Goal: Task Accomplishment & Management: Use online tool/utility

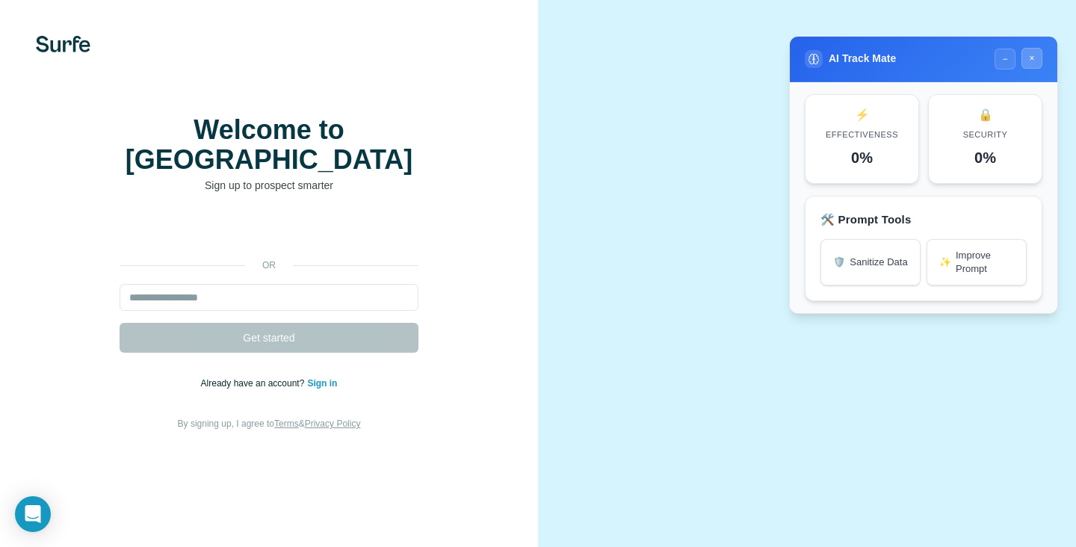
click at [1035, 60] on button "×" at bounding box center [1031, 58] width 21 height 21
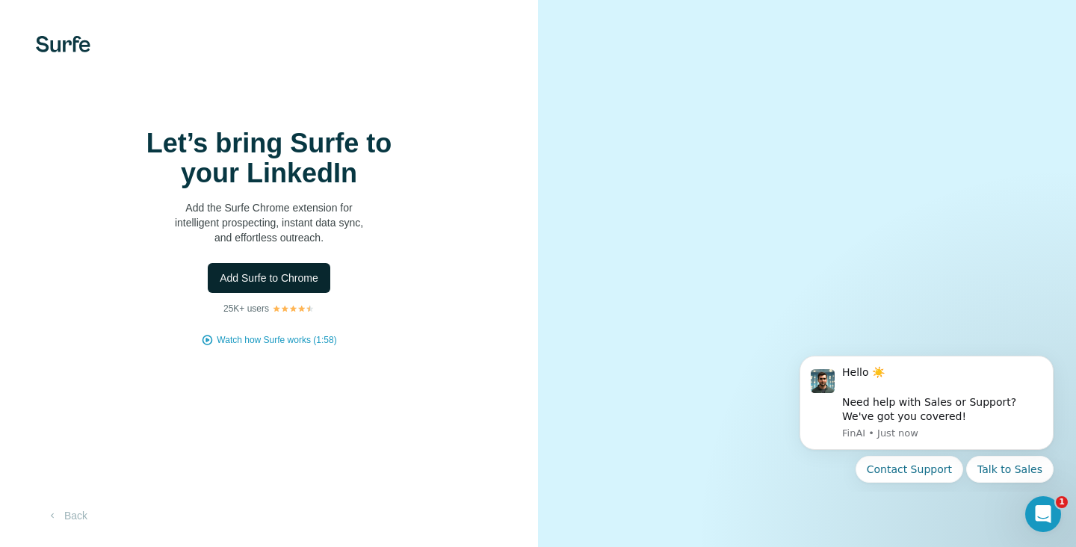
click at [270, 285] on span "Add Surfe to Chrome" at bounding box center [269, 277] width 99 height 15
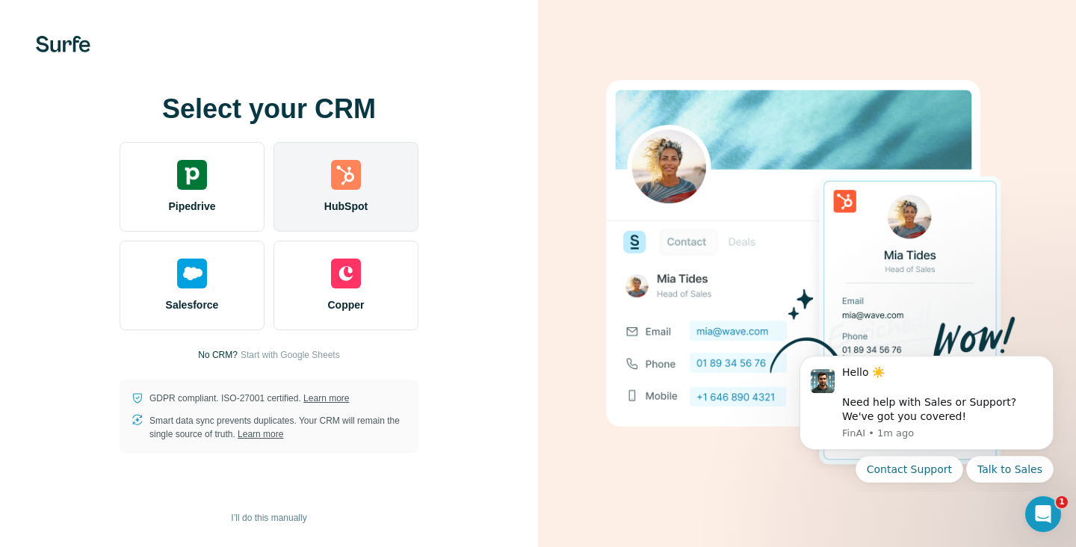
click at [368, 185] on div "HubSpot" at bounding box center [345, 187] width 145 height 90
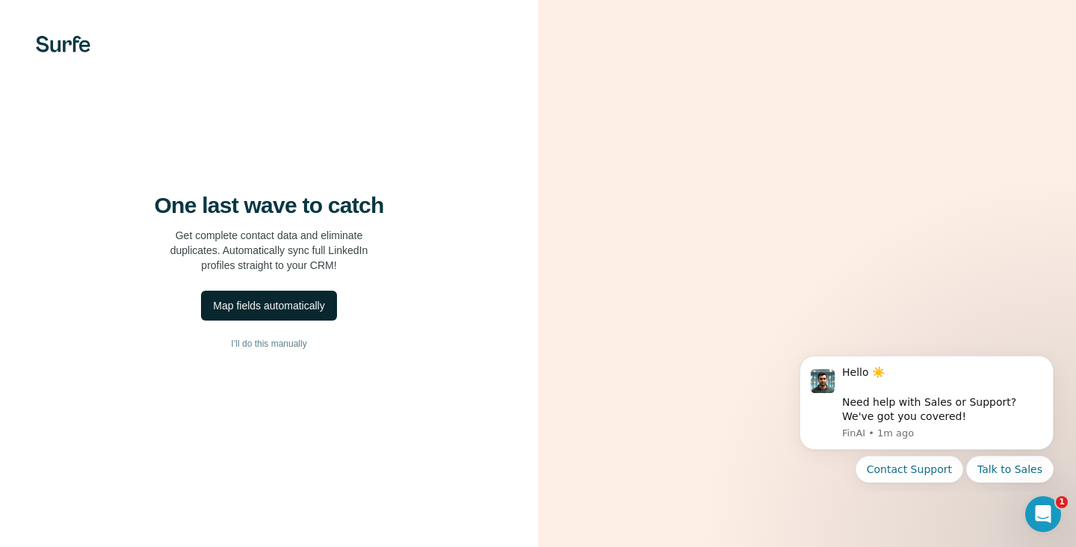
click at [271, 313] on div "Map fields automatically" at bounding box center [268, 305] width 111 height 15
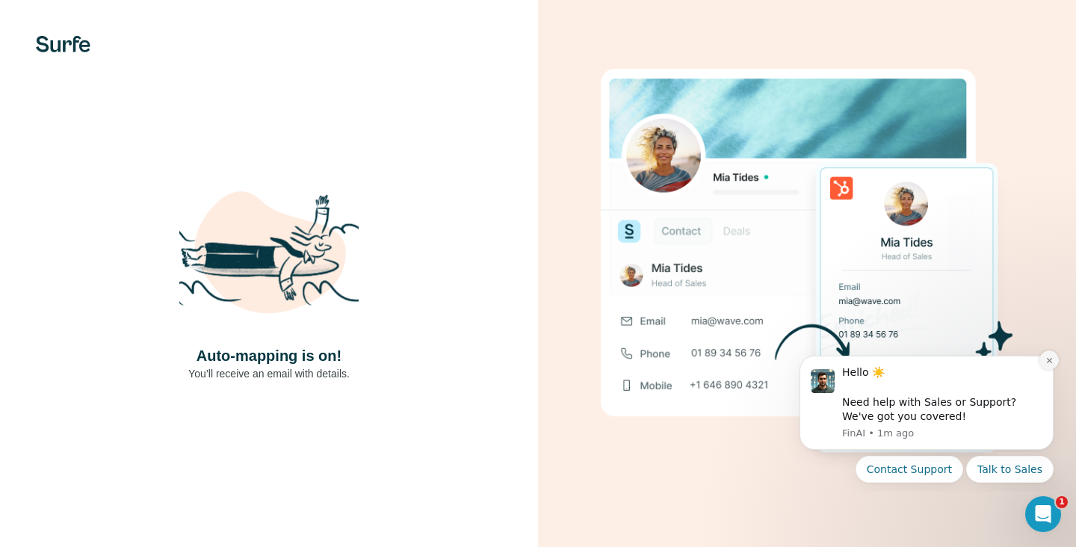
click at [1049, 357] on icon "Dismiss notification" at bounding box center [1049, 360] width 8 height 8
